Goal: Find contact information: Find contact information

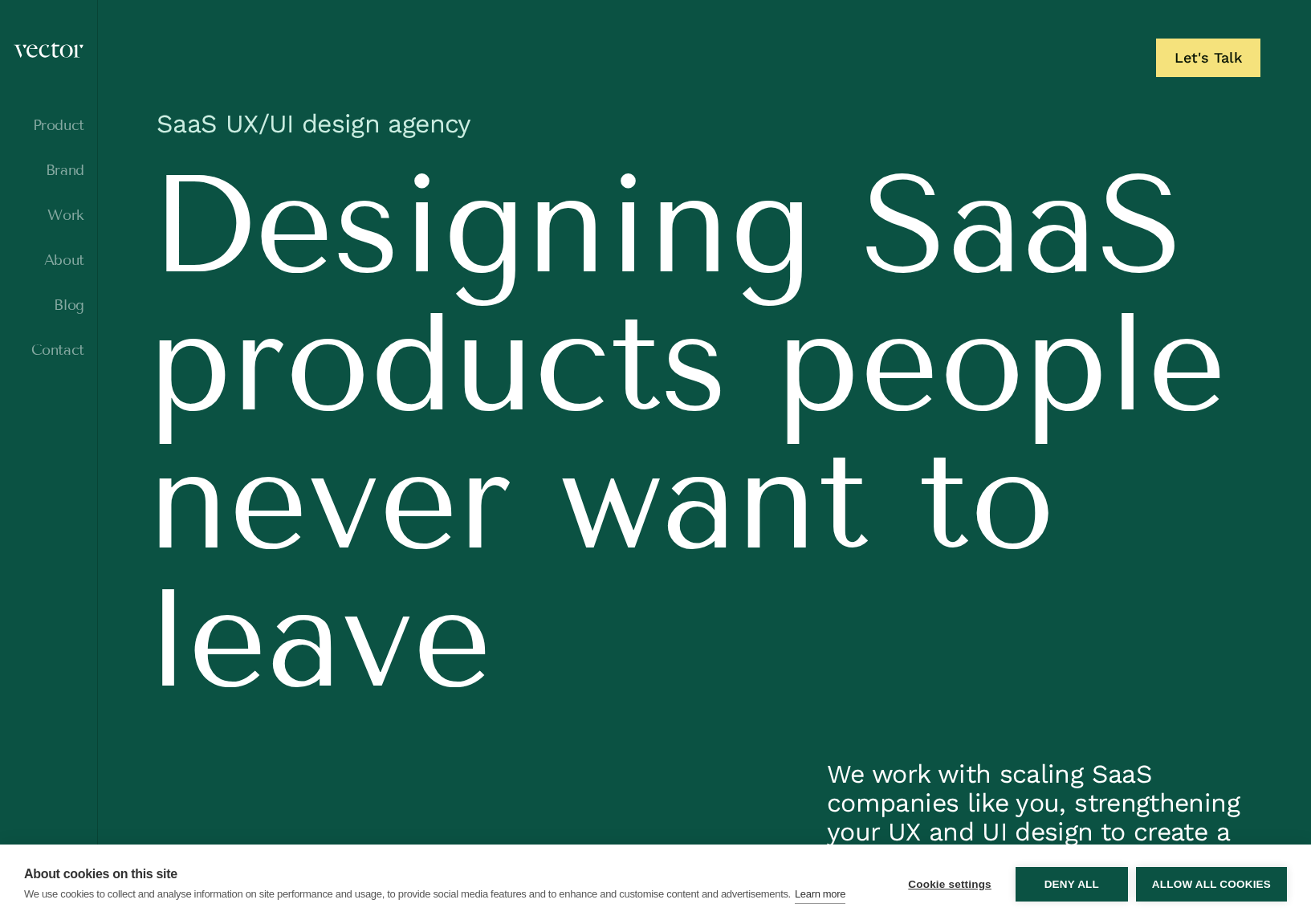
scroll to position [7, 0]
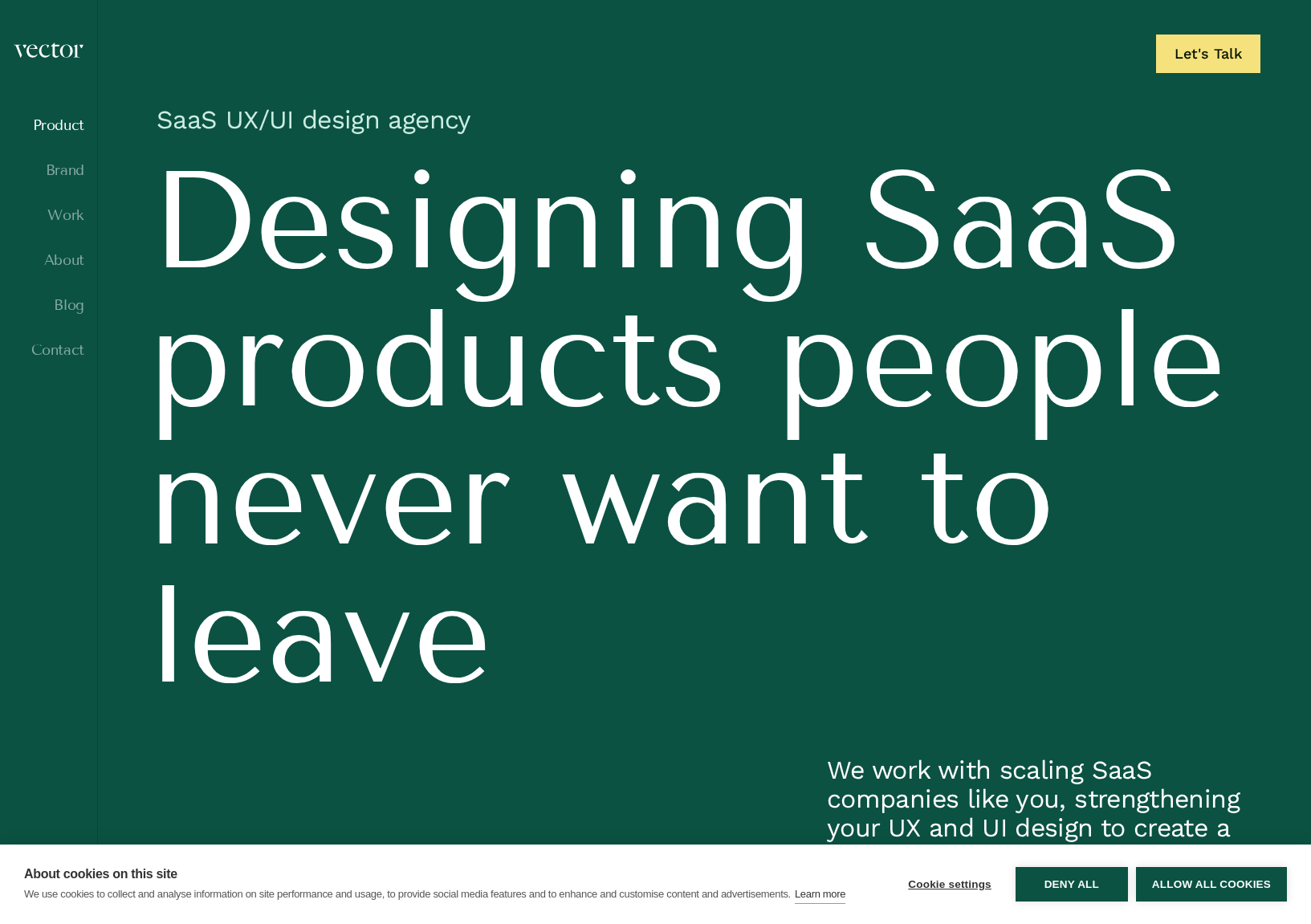
click at [49, 131] on link "Product" at bounding box center [49, 125] width 72 height 16
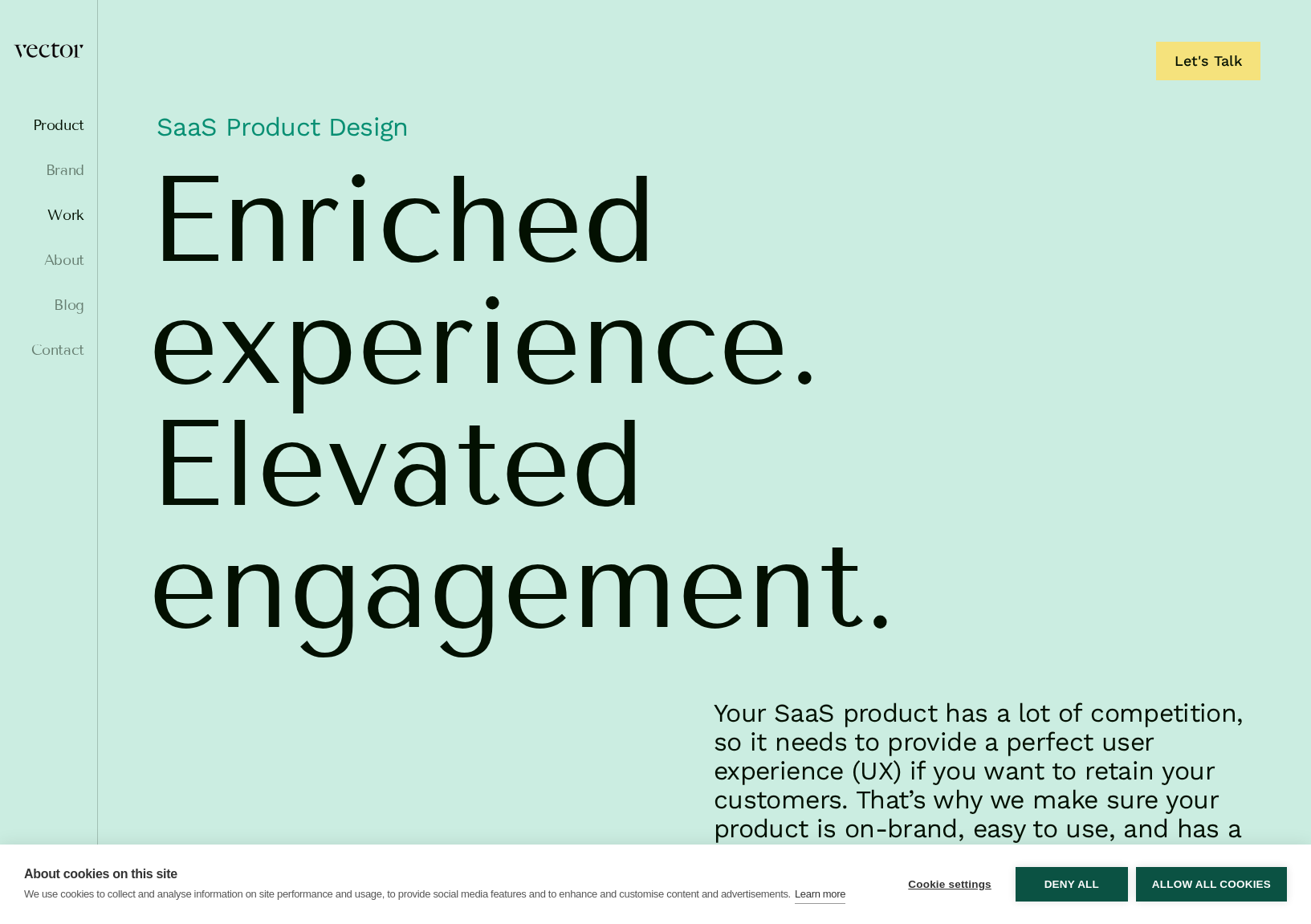
click at [62, 212] on link "Work" at bounding box center [49, 215] width 72 height 16
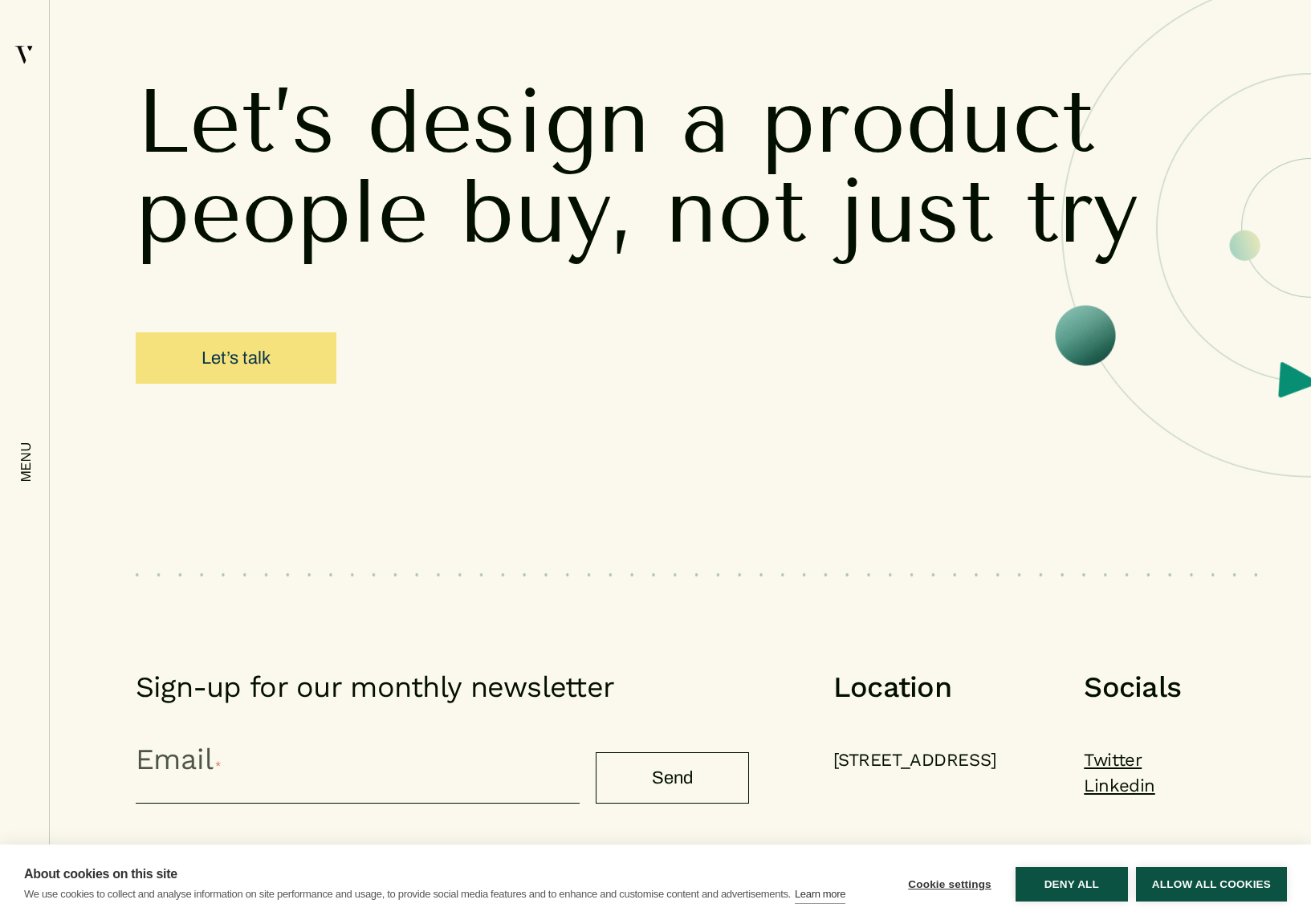
scroll to position [7869, 0]
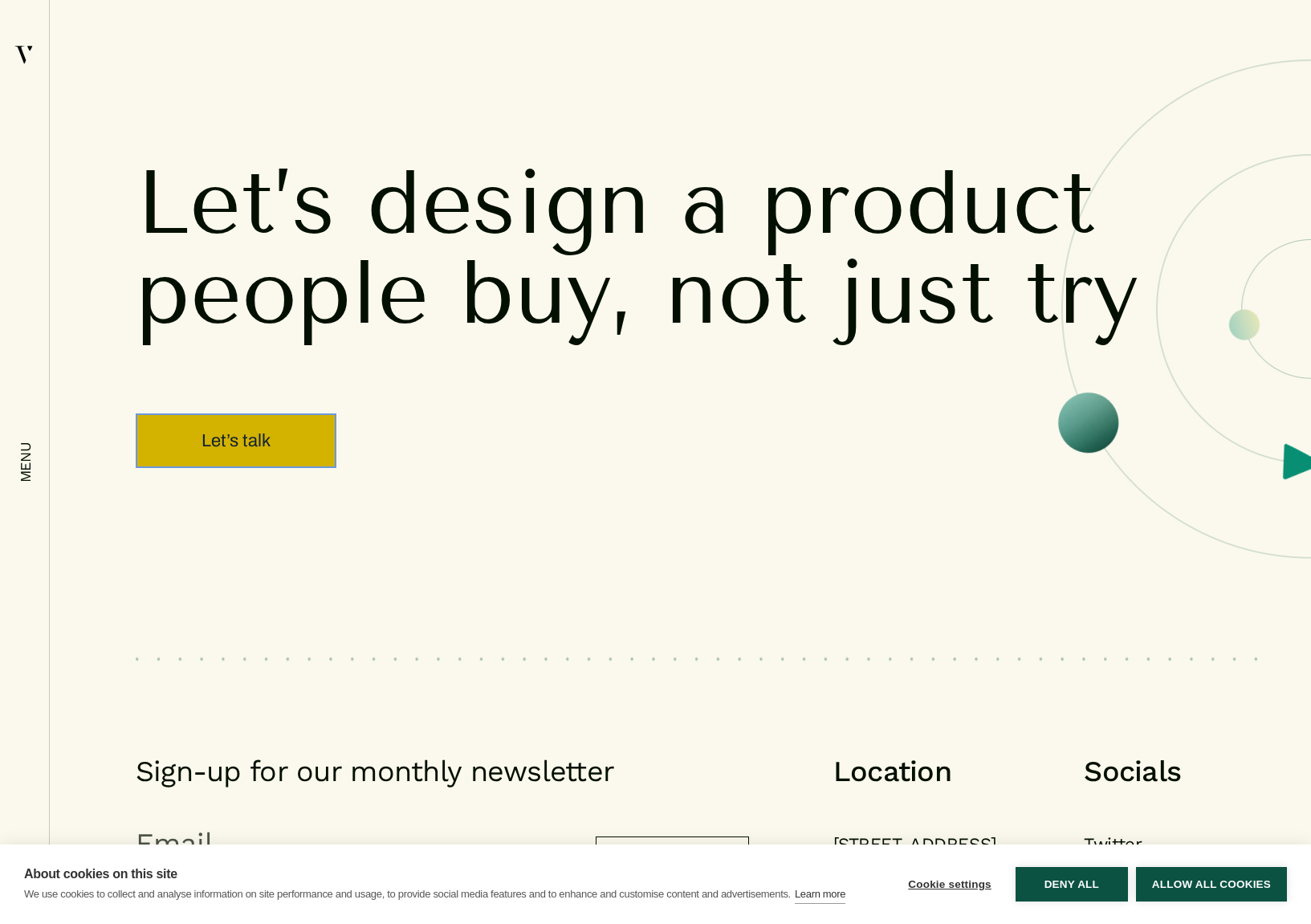
click at [283, 421] on link "Let’s talk" at bounding box center [236, 440] width 200 height 55
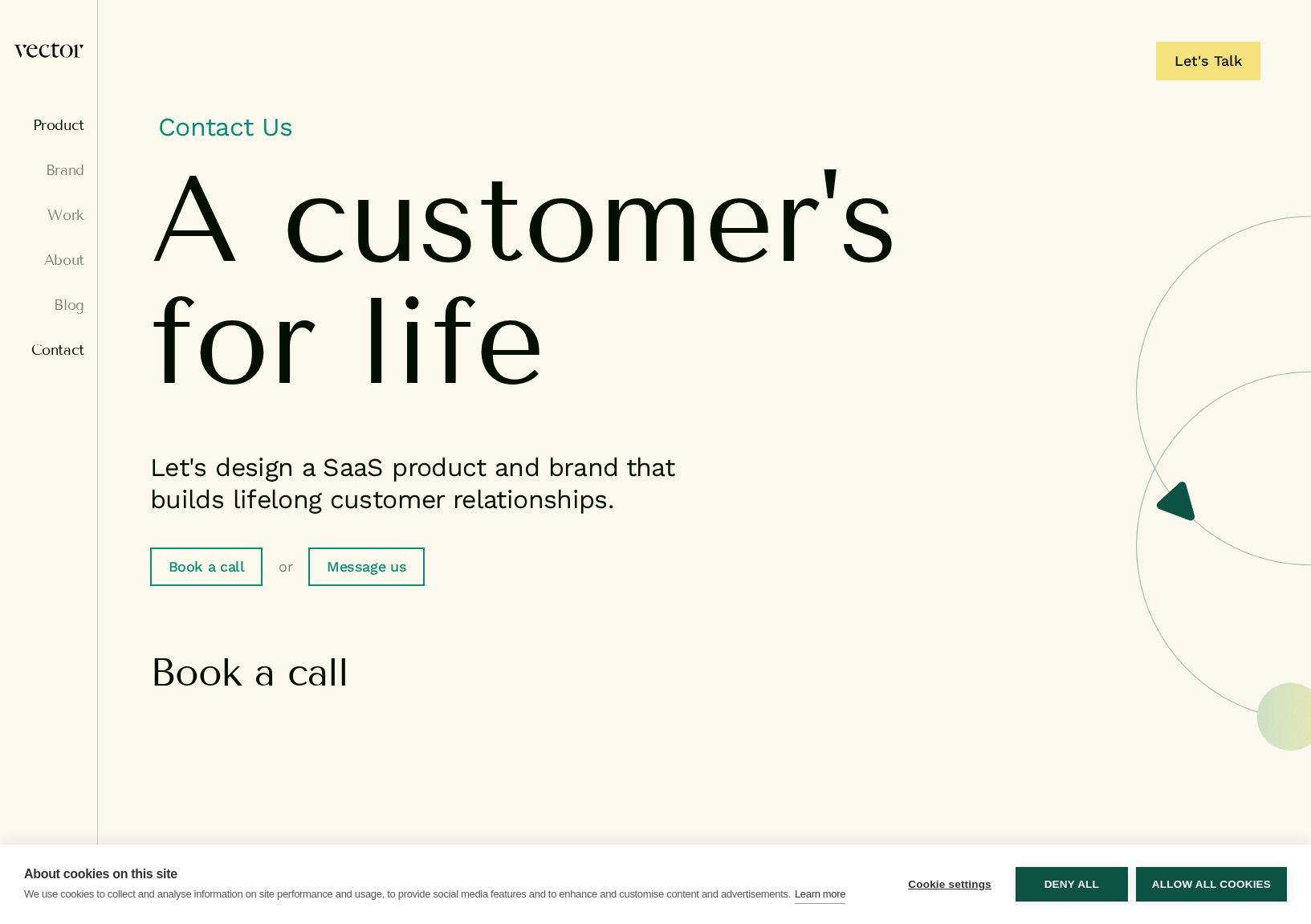
click at [61, 129] on link "Product" at bounding box center [49, 125] width 72 height 16
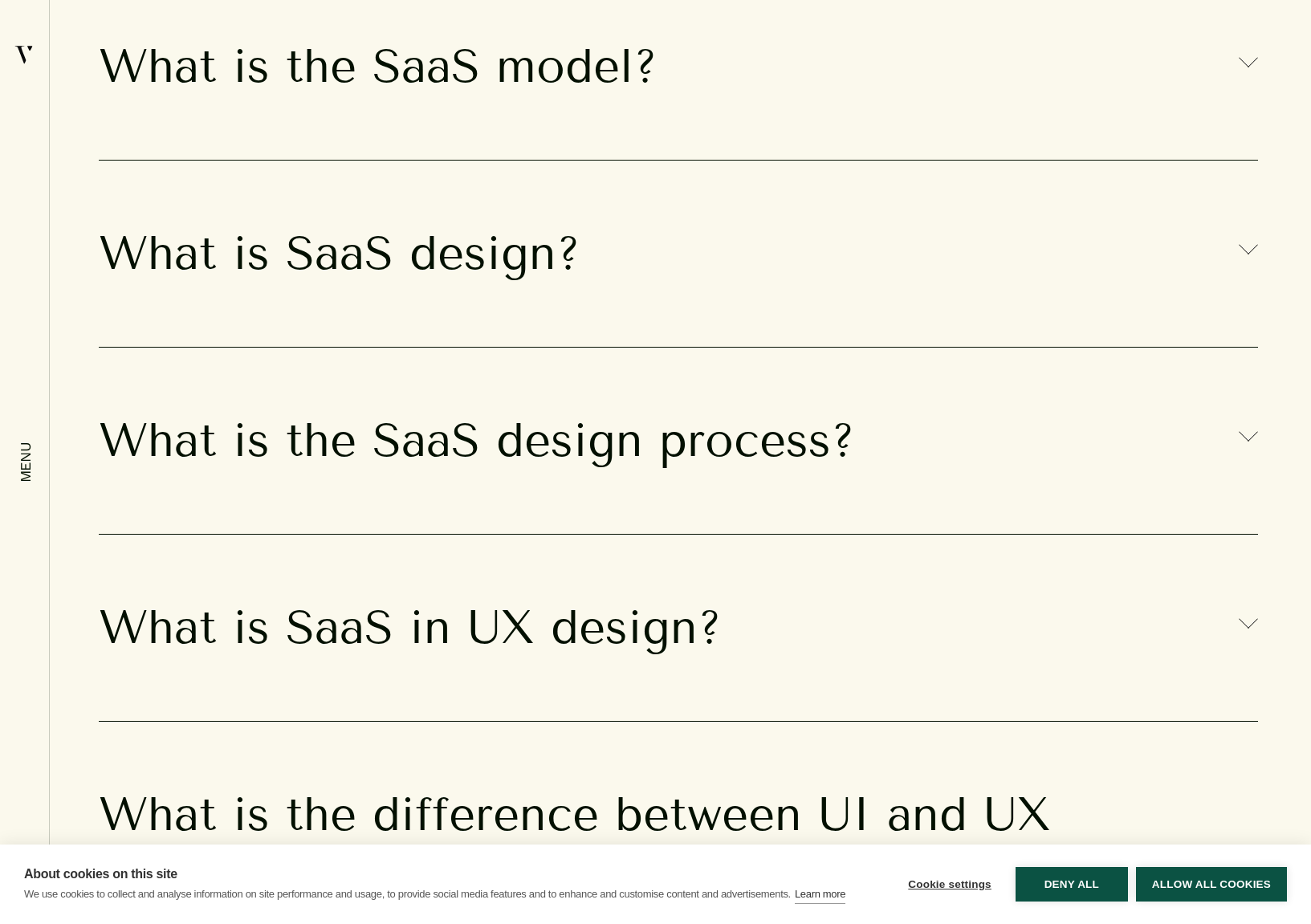
scroll to position [10188, 0]
